Goal: Task Accomplishment & Management: Manage account settings

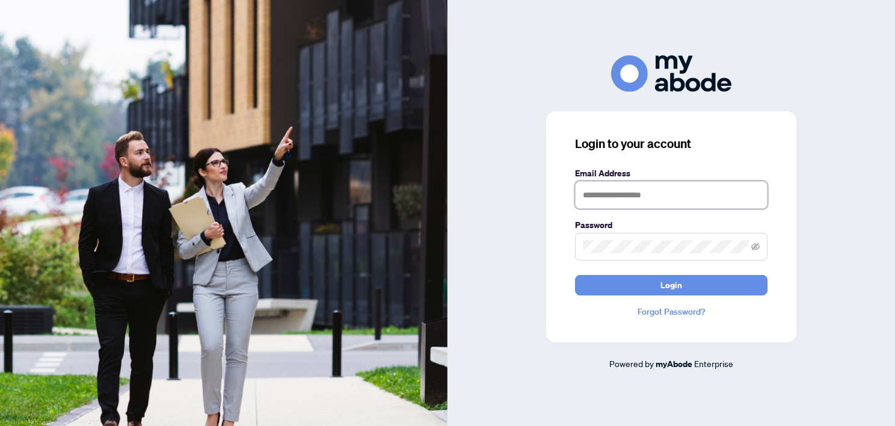
click at [623, 192] on input "text" at bounding box center [671, 195] width 193 height 28
type input "**********"
click at [575, 275] on button "Login" at bounding box center [671, 285] width 193 height 20
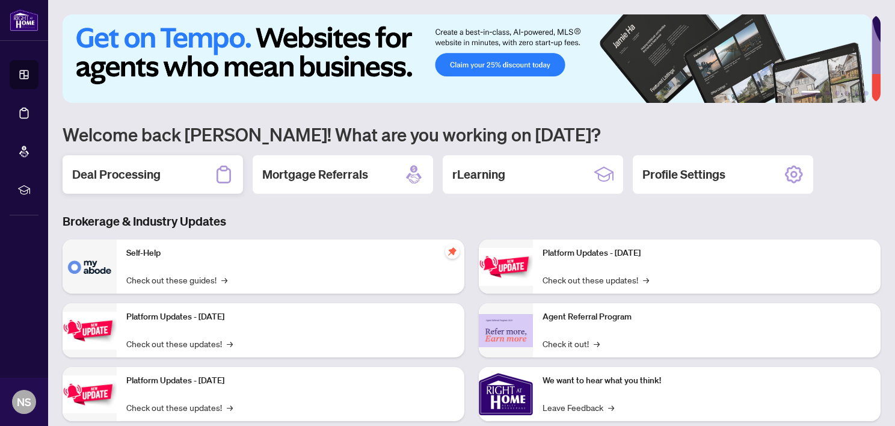
click at [190, 175] on div "Deal Processing" at bounding box center [153, 174] width 181 height 39
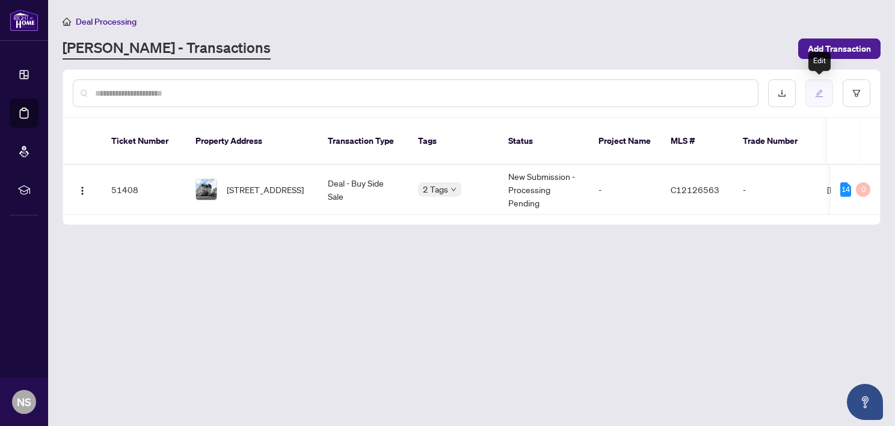
click at [817, 90] on icon "edit" at bounding box center [819, 93] width 8 height 8
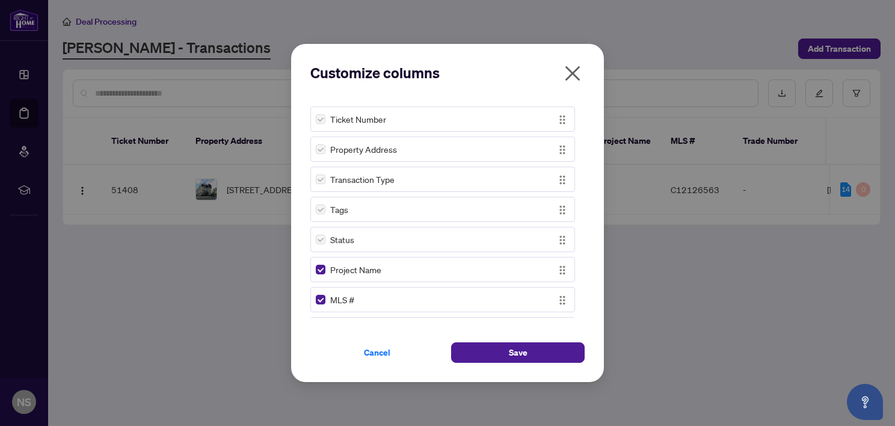
click at [567, 71] on icon "close" at bounding box center [572, 73] width 19 height 19
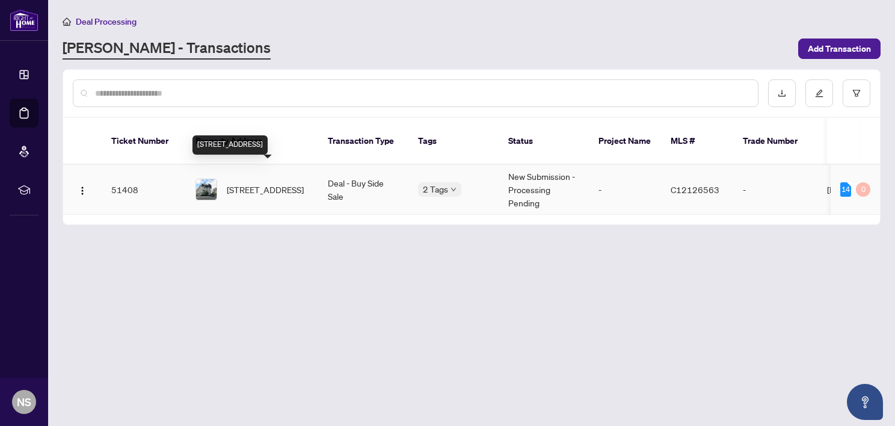
click at [289, 184] on span "[STREET_ADDRESS]" at bounding box center [265, 189] width 77 height 13
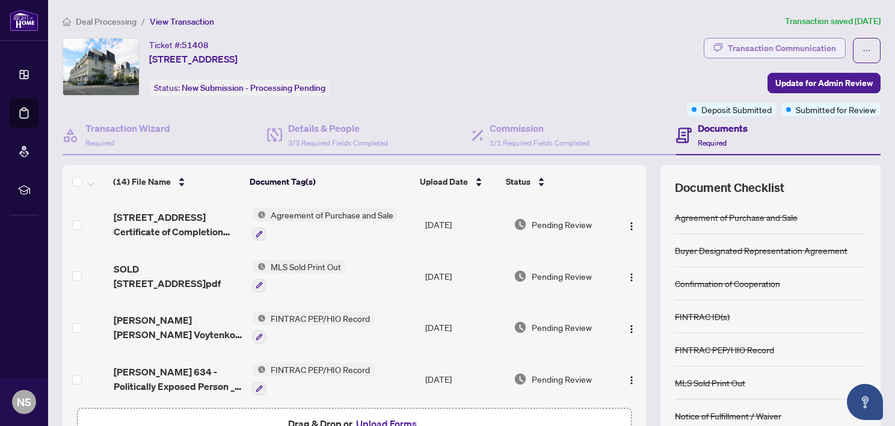
click at [777, 45] on div "Transaction Communication" at bounding box center [782, 48] width 108 height 19
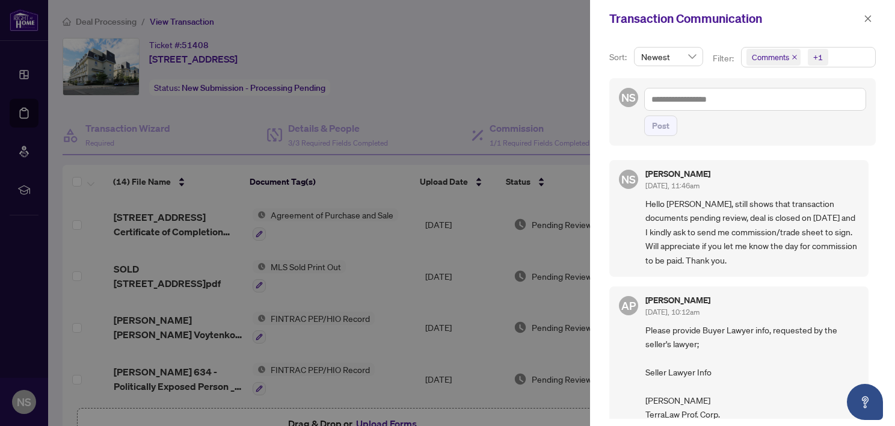
click at [481, 37] on div at bounding box center [447, 213] width 895 height 426
click at [872, 14] on icon "close" at bounding box center [868, 18] width 8 height 8
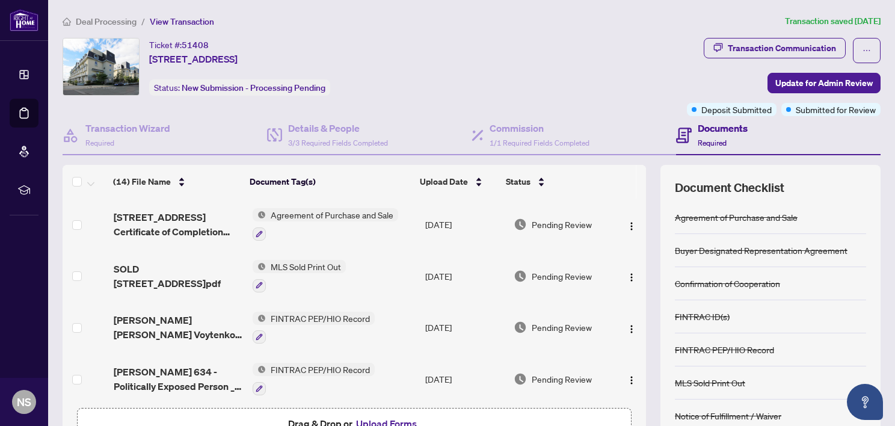
click at [318, 86] on span "New Submission - Processing Pending" at bounding box center [254, 87] width 144 height 11
